Goal: Information Seeking & Learning: Learn about a topic

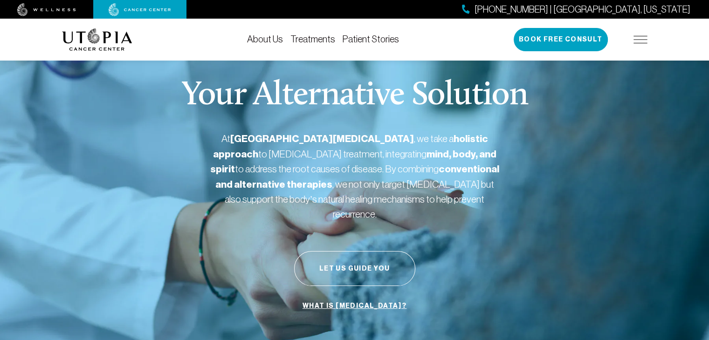
click at [350, 186] on p "At [GEOGRAPHIC_DATA][MEDICAL_DATA] , we take a holistic approach to [MEDICAL_DA…" at bounding box center [354, 176] width 289 height 90
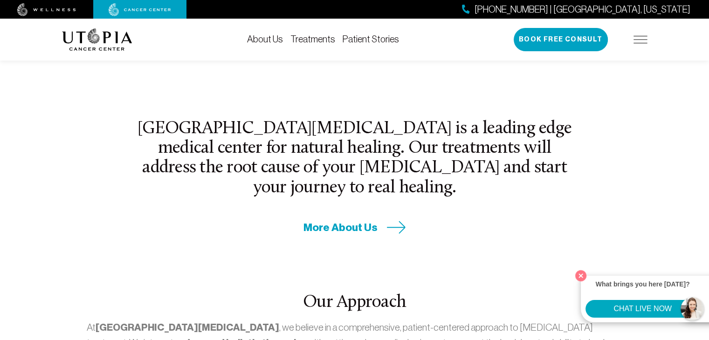
scroll to position [28, 0]
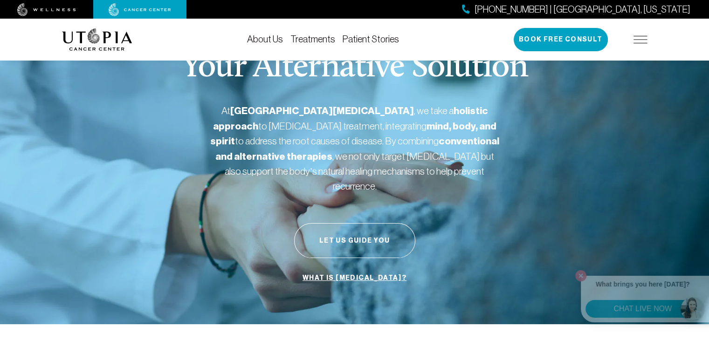
click at [253, 171] on p "At [GEOGRAPHIC_DATA][MEDICAL_DATA] , we take a holistic approach to [MEDICAL_DA…" at bounding box center [354, 148] width 289 height 90
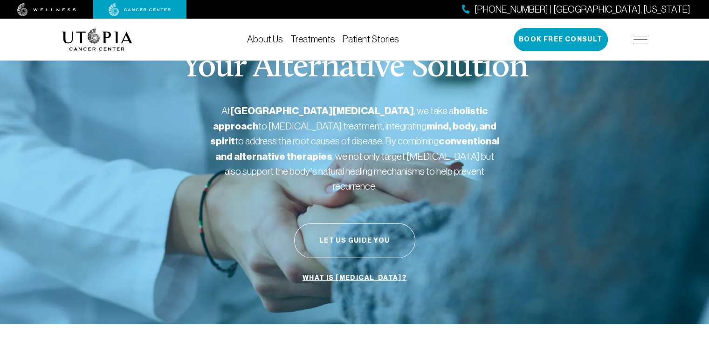
scroll to position [0, 0]
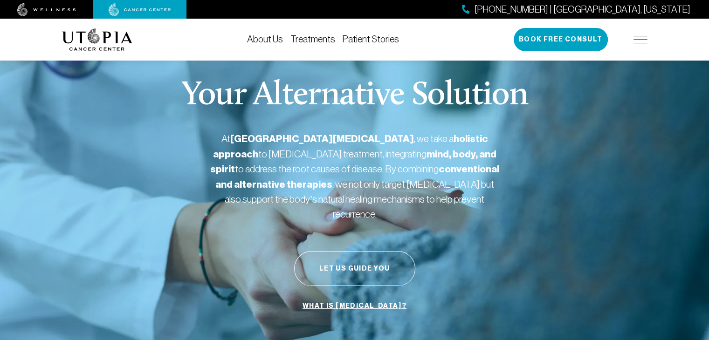
click at [109, 14] on img at bounding box center [140, 9] width 62 height 13
click at [390, 44] on link "Patient Stories" at bounding box center [371, 39] width 56 height 10
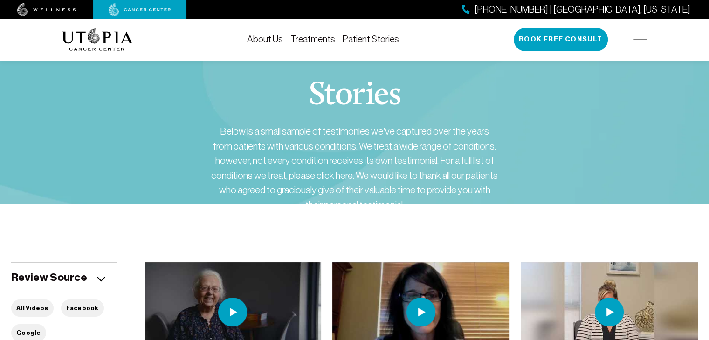
click at [364, 221] on div "Stories Below is a small sample of testimonies we’ve captured over the years fr…" at bounding box center [354, 157] width 585 height 230
click at [237, 59] on div "About Us Treatments Patient Stories [PHONE_NUMBER] | [GEOGRAPHIC_DATA], [US_STA…" at bounding box center [354, 40] width 585 height 42
click at [368, 268] on img at bounding box center [420, 312] width 177 height 100
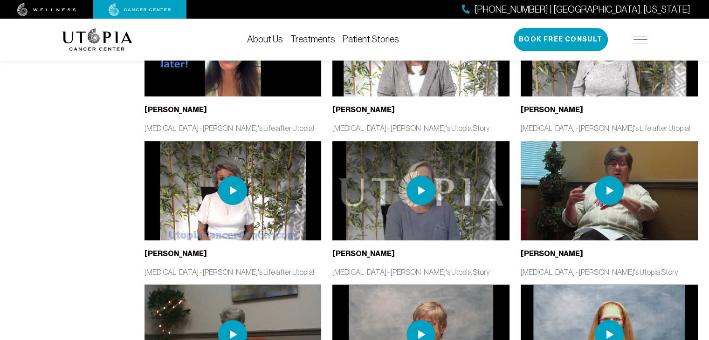
scroll to position [466, 0]
